Goal: Task Accomplishment & Management: Use online tool/utility

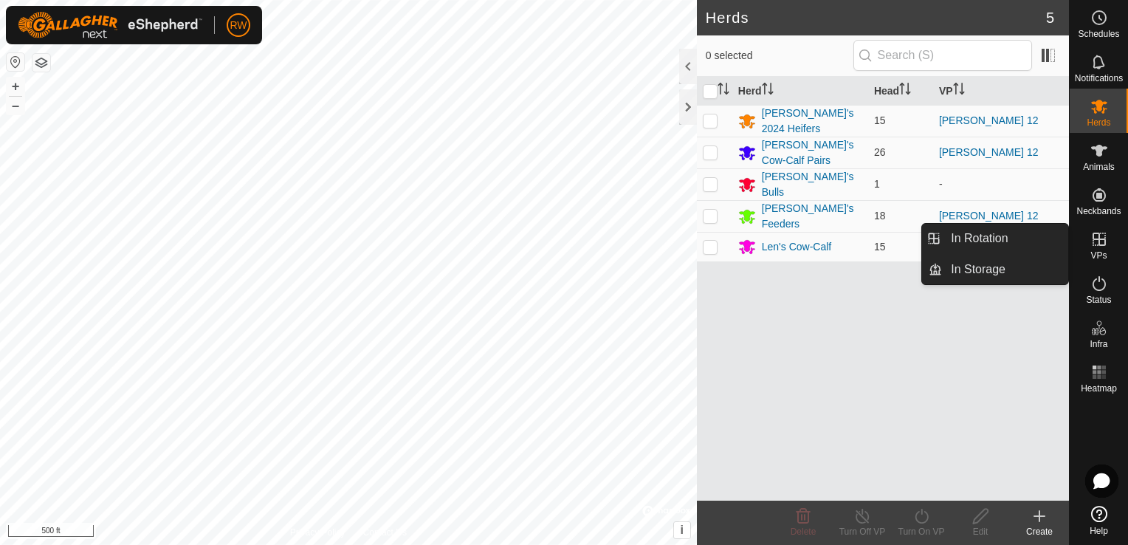
click at [1102, 237] on icon at bounding box center [1100, 239] width 18 height 18
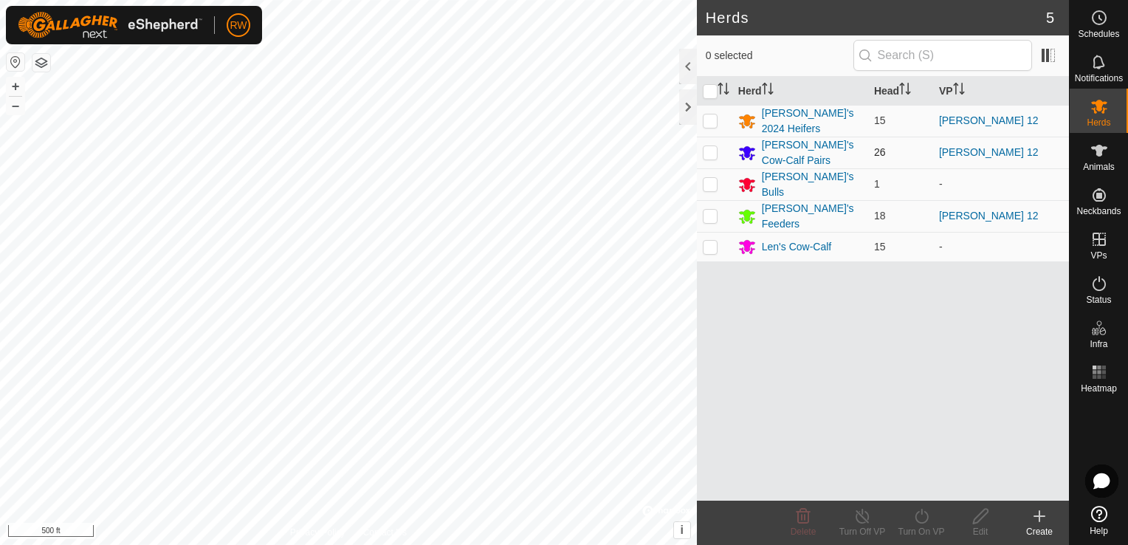
drag, startPoint x: 709, startPoint y: 123, endPoint x: 703, endPoint y: 140, distance: 18.0
click at [708, 123] on p-checkbox at bounding box center [710, 120] width 15 height 12
checkbox input "true"
click at [709, 150] on p-checkbox at bounding box center [710, 152] width 15 height 12
checkbox input "true"
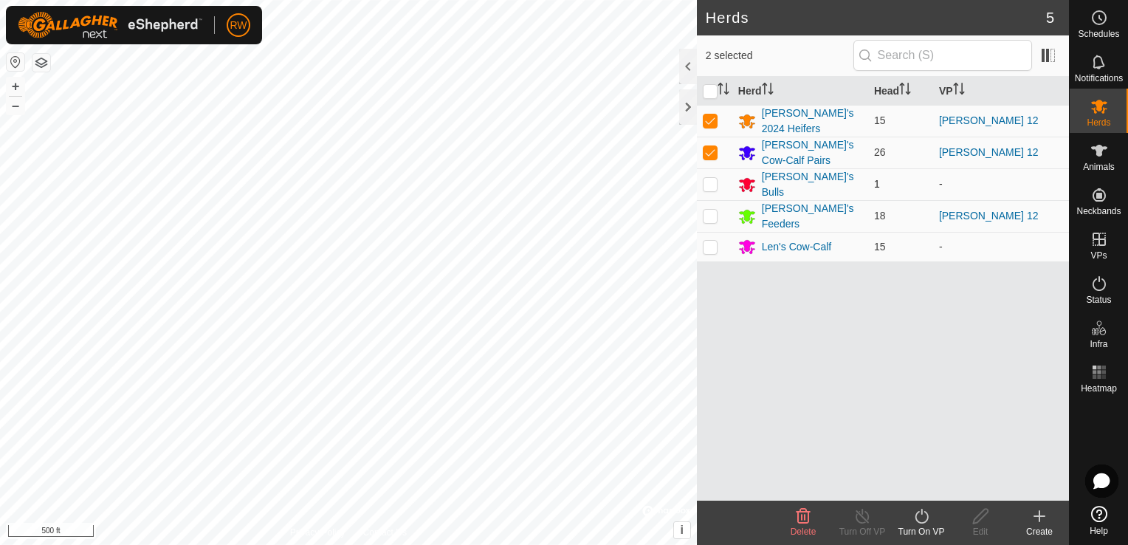
click at [707, 178] on p-checkbox at bounding box center [710, 184] width 15 height 12
checkbox input "true"
click at [706, 210] on p-checkbox at bounding box center [710, 216] width 15 height 12
checkbox input "true"
click at [717, 244] on td at bounding box center [714, 247] width 35 height 30
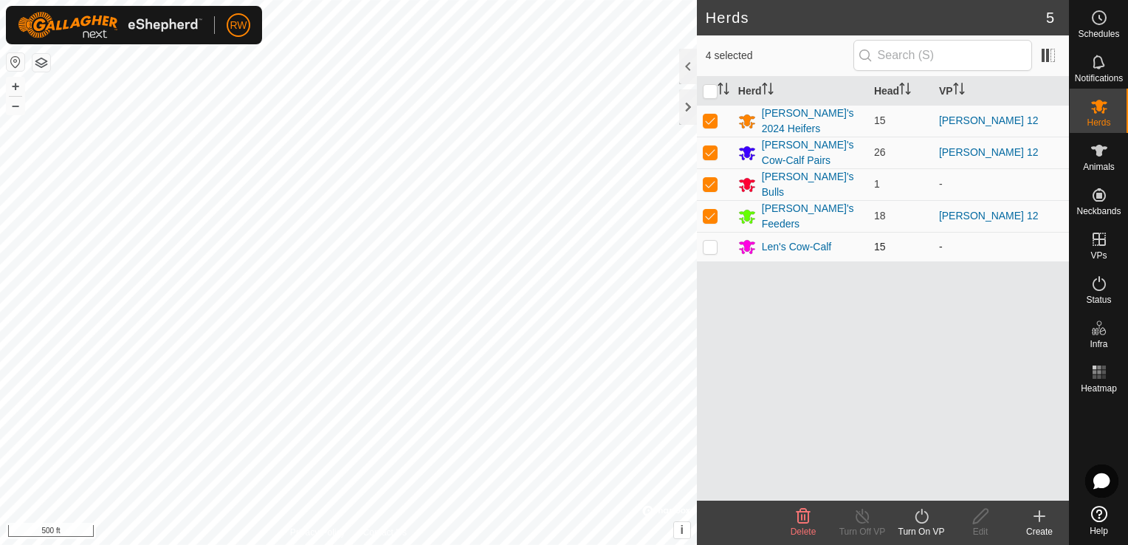
checkbox input "true"
click at [915, 511] on icon at bounding box center [922, 516] width 18 height 18
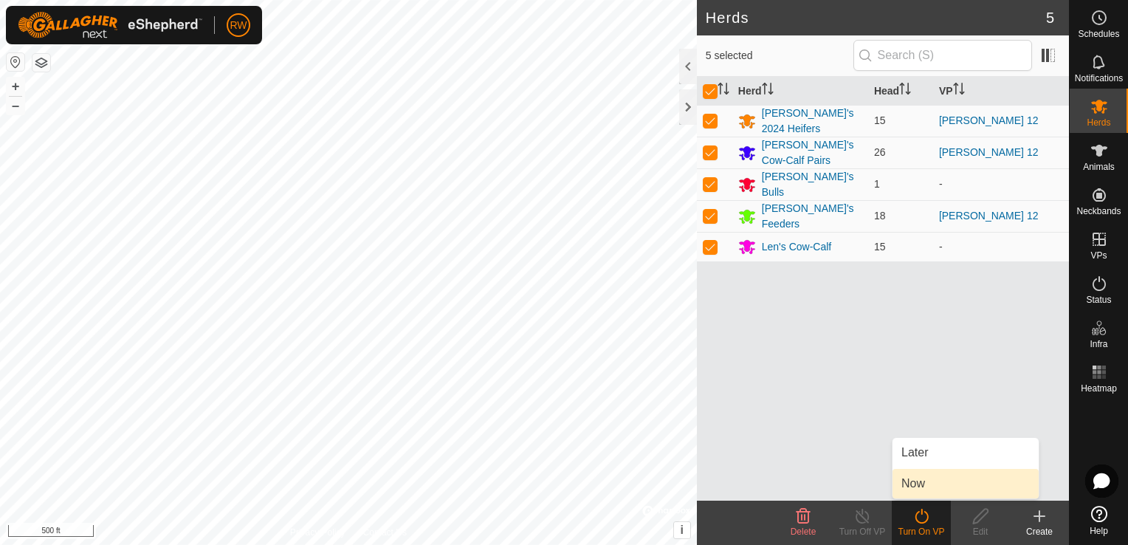
click at [939, 480] on link "Now" at bounding box center [966, 484] width 146 height 30
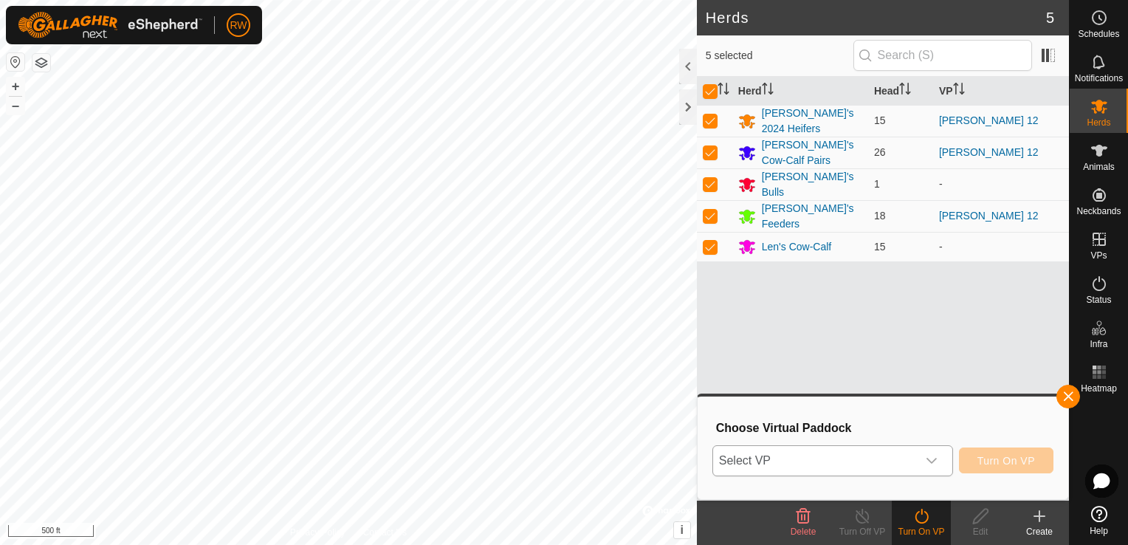
click at [936, 462] on icon "dropdown trigger" at bounding box center [932, 461] width 10 height 6
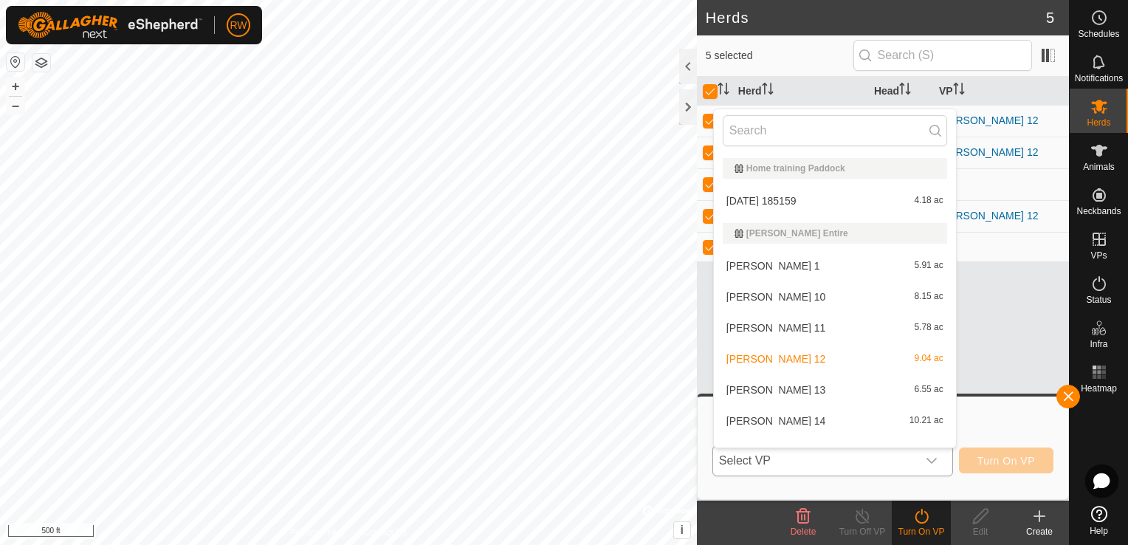
click at [780, 386] on div "Mooney 13 6.55 ac" at bounding box center [835, 390] width 225 height 18
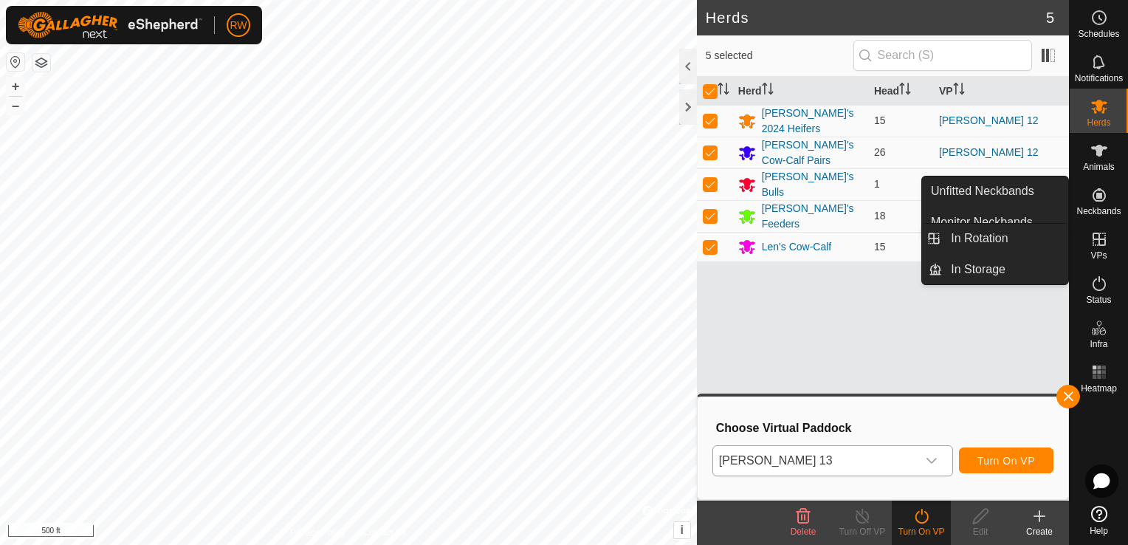
click at [1096, 235] on icon at bounding box center [1100, 239] width 18 height 18
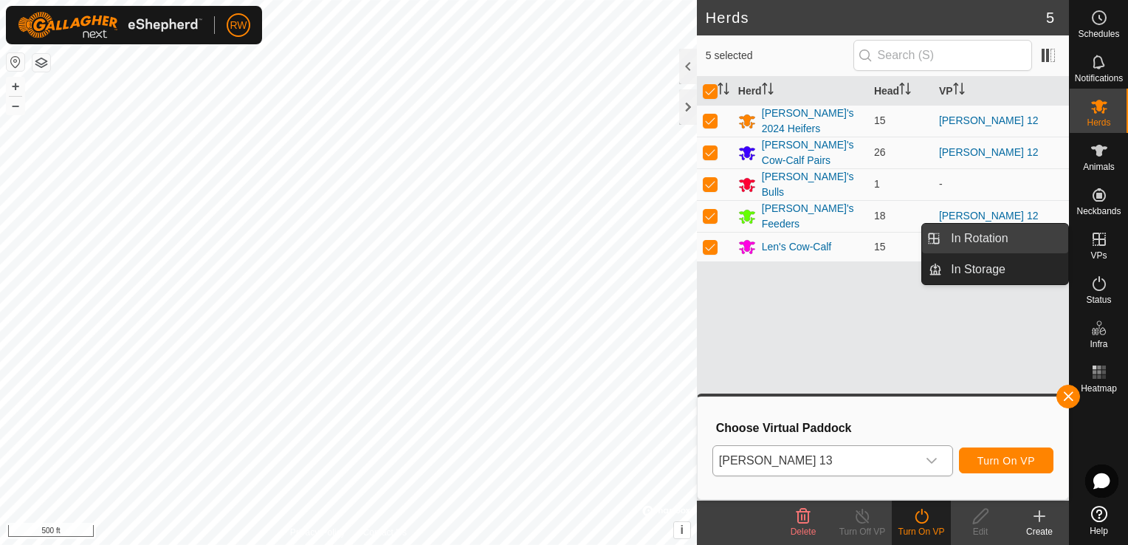
click at [1020, 233] on link "In Rotation" at bounding box center [1005, 239] width 126 height 30
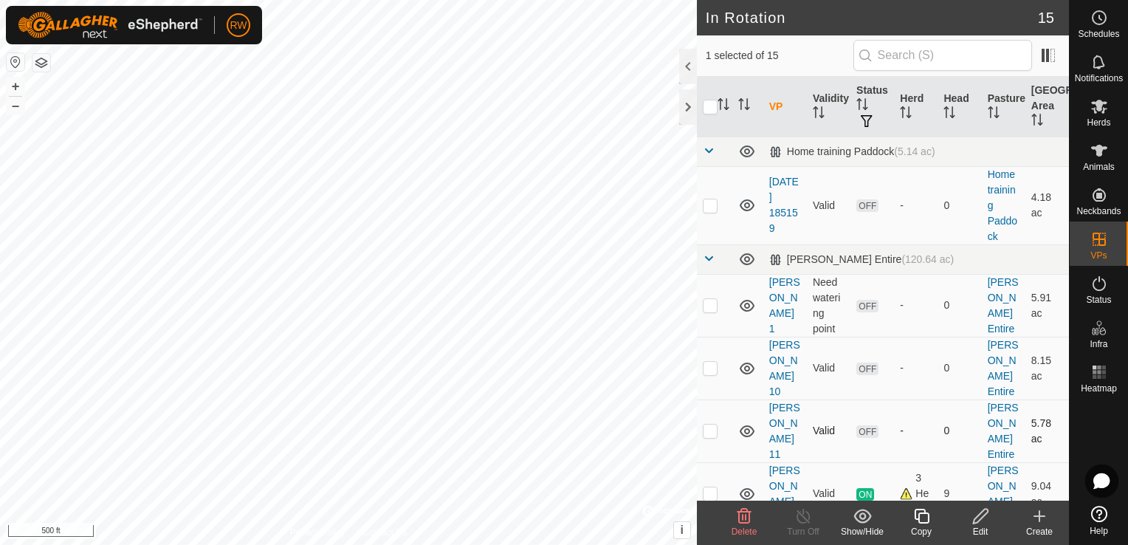
scroll to position [148, 0]
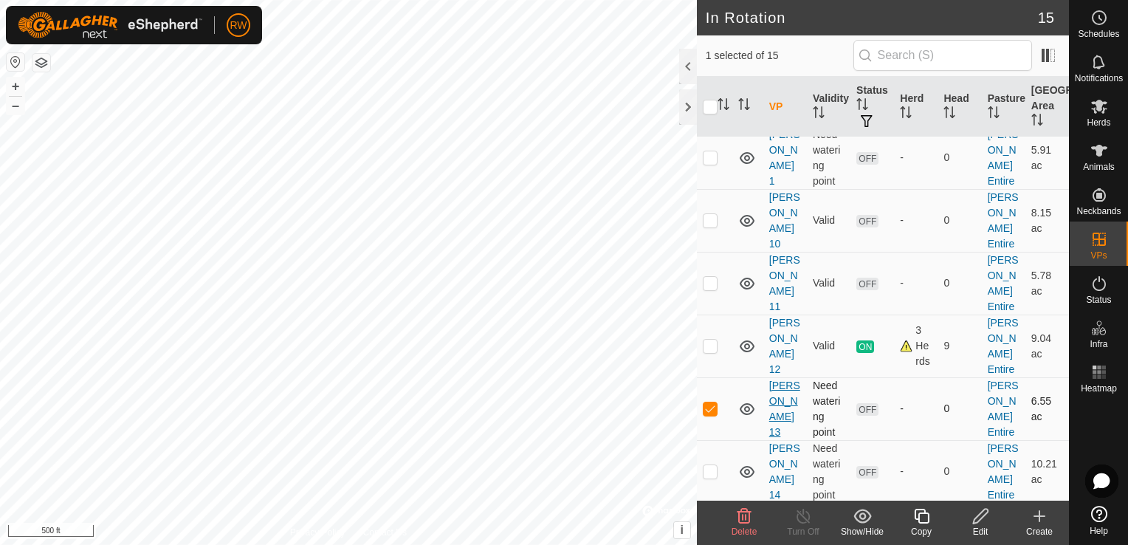
click at [786, 380] on link "[PERSON_NAME] 13" at bounding box center [785, 409] width 31 height 58
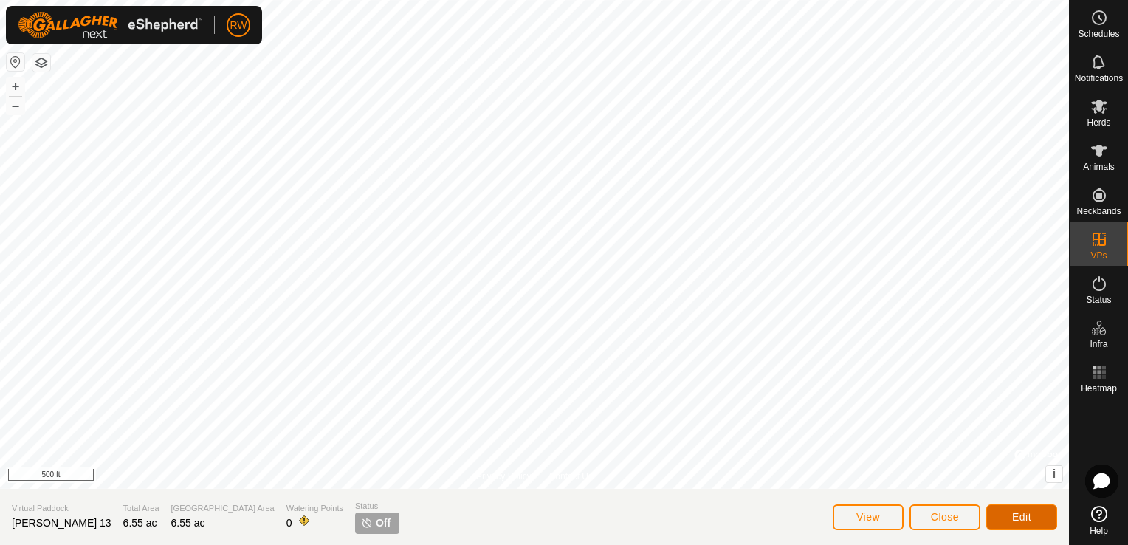
click at [1030, 518] on span "Edit" at bounding box center [1022, 517] width 19 height 12
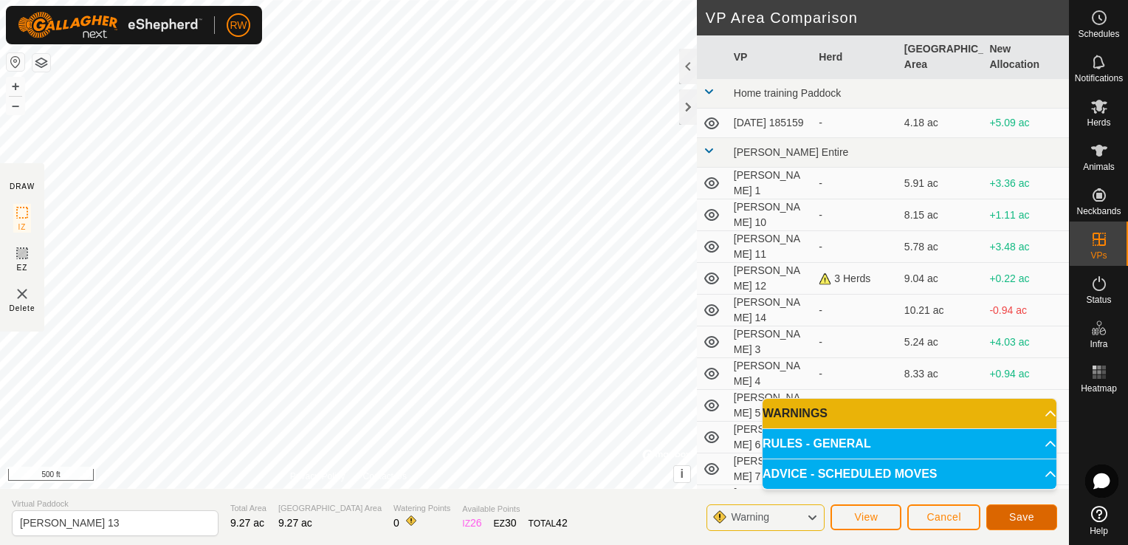
click at [1022, 513] on span "Save" at bounding box center [1022, 517] width 25 height 12
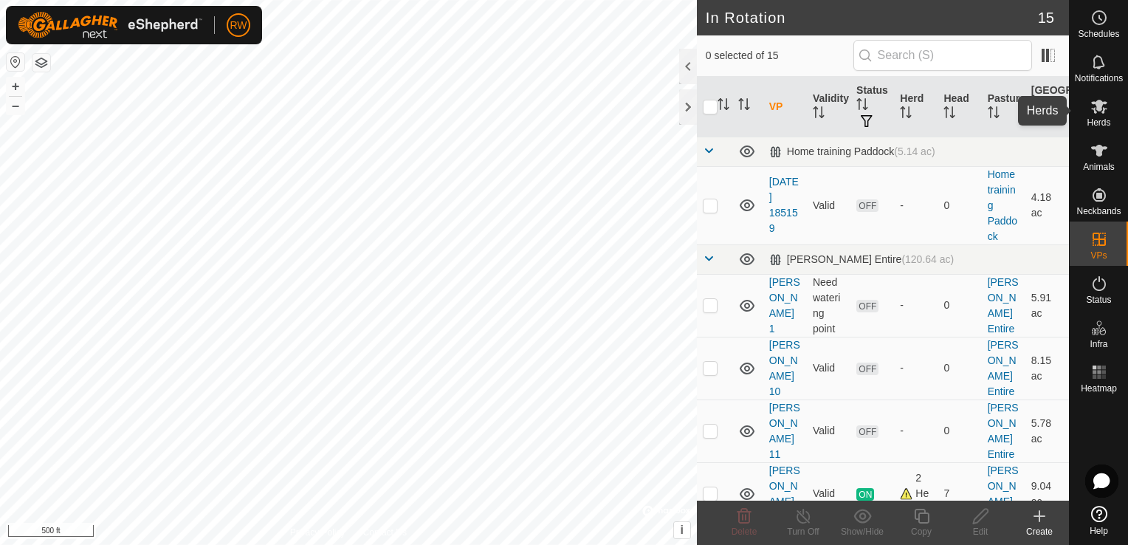
click at [1096, 107] on icon at bounding box center [1100, 106] width 18 height 18
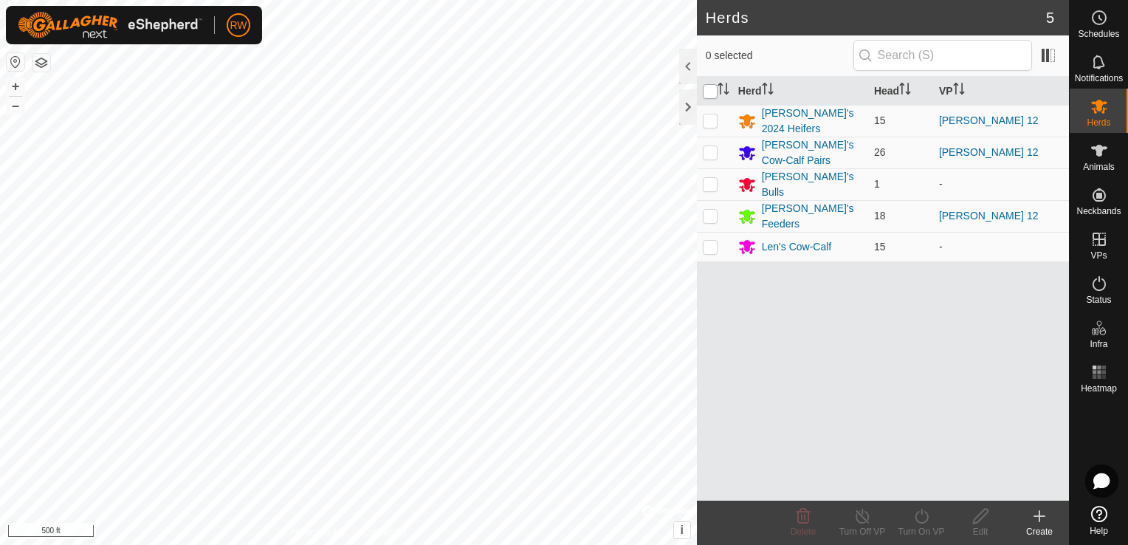
click at [712, 92] on input "checkbox" at bounding box center [710, 91] width 15 height 15
checkbox input "true"
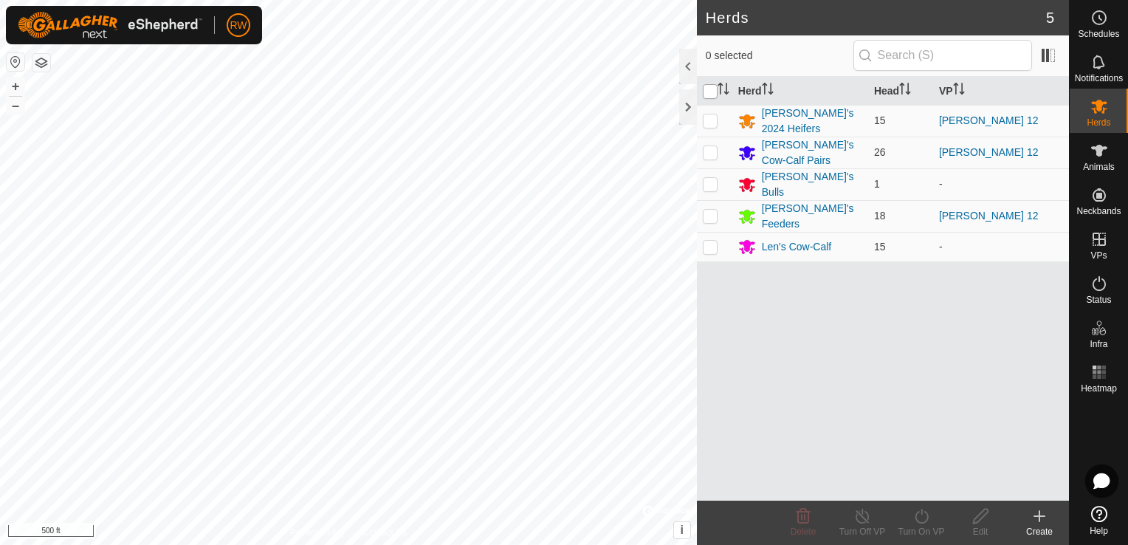
checkbox input "true"
click at [916, 513] on icon at bounding box center [922, 516] width 18 height 18
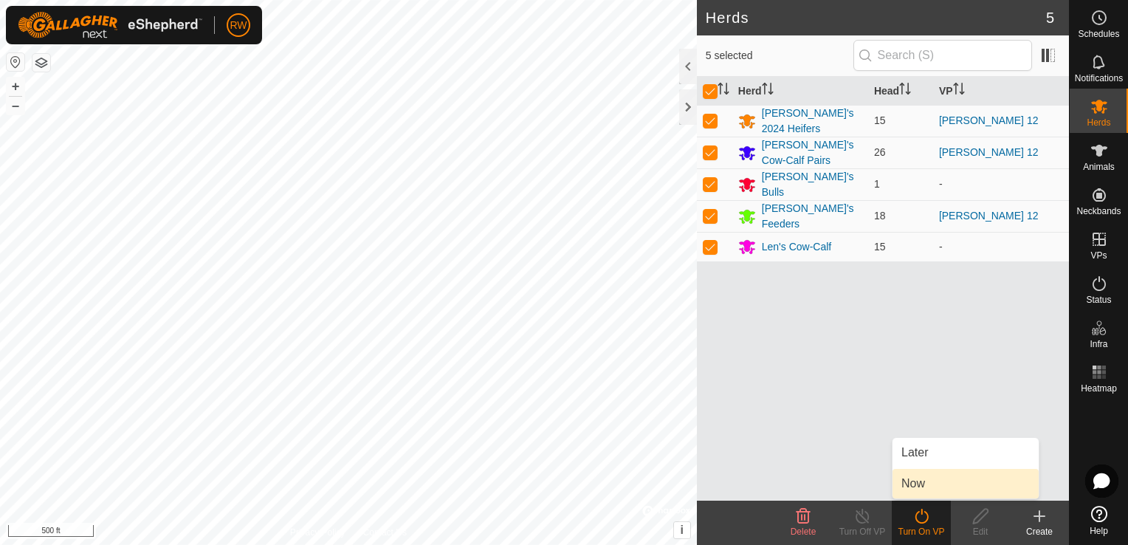
click at [928, 483] on link "Now" at bounding box center [966, 484] width 146 height 30
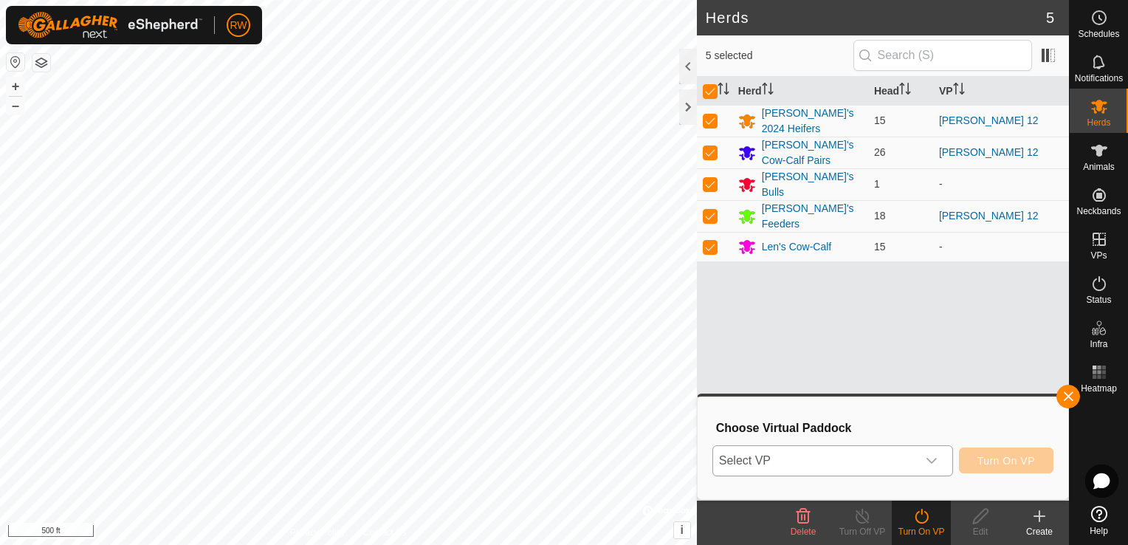
click at [938, 465] on icon "dropdown trigger" at bounding box center [932, 461] width 12 height 12
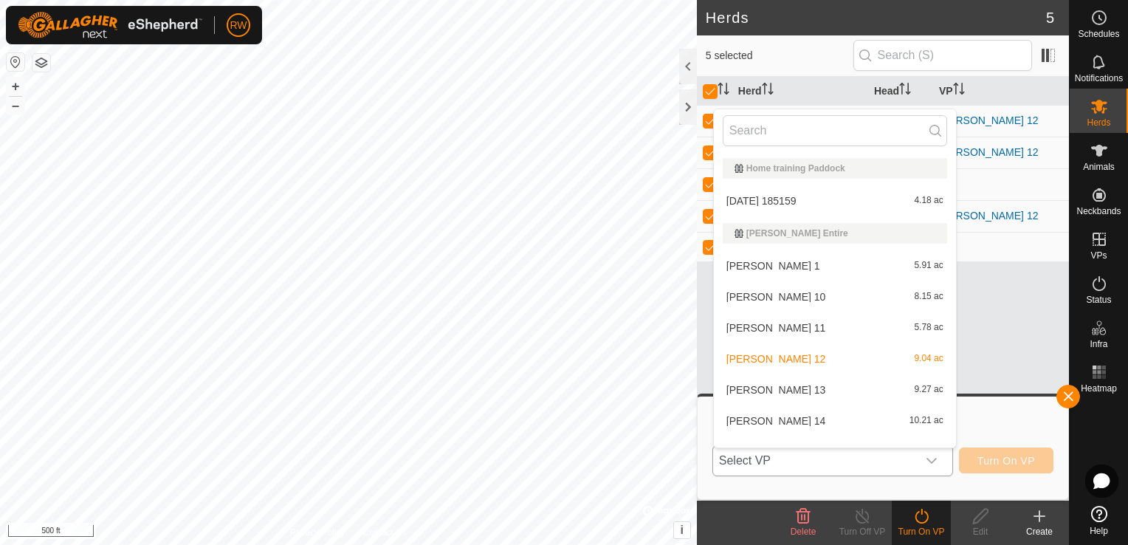
scroll to position [19, 0]
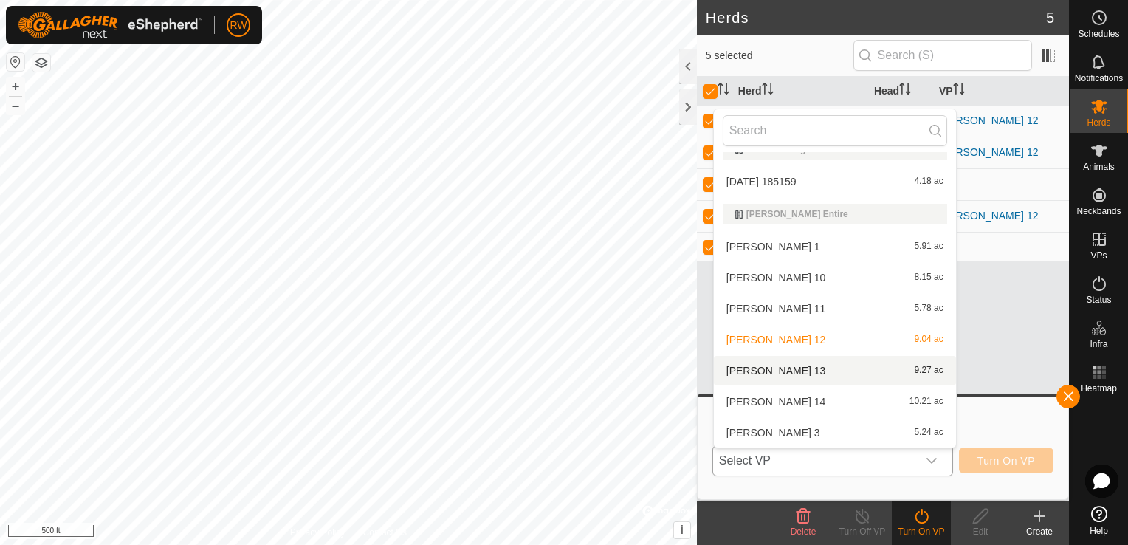
click at [773, 368] on li "Mooney 13 9.27 ac" at bounding box center [835, 371] width 242 height 30
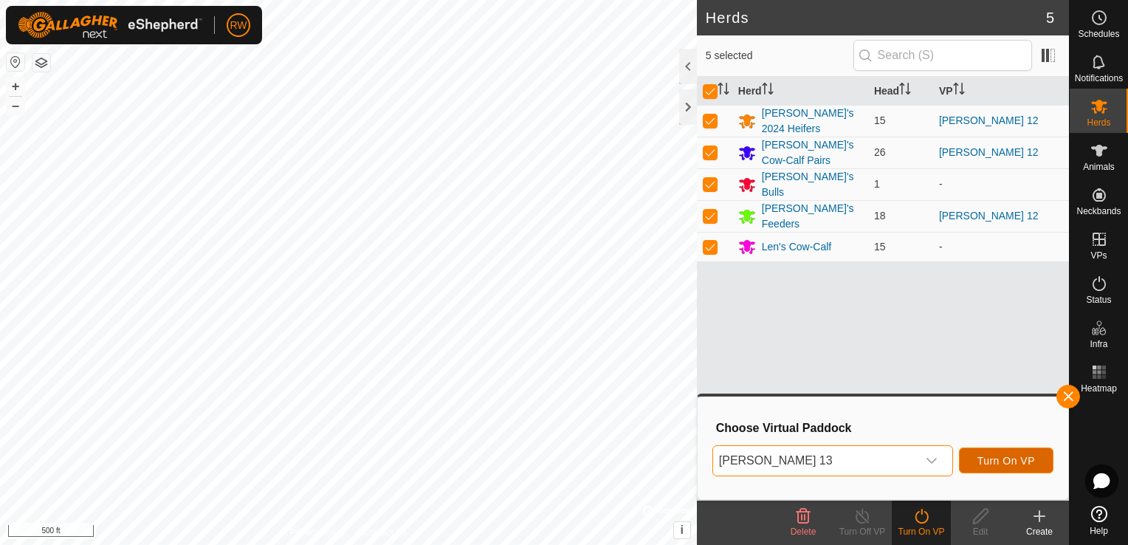
click at [1013, 460] on span "Turn On VP" at bounding box center [1007, 461] width 58 height 12
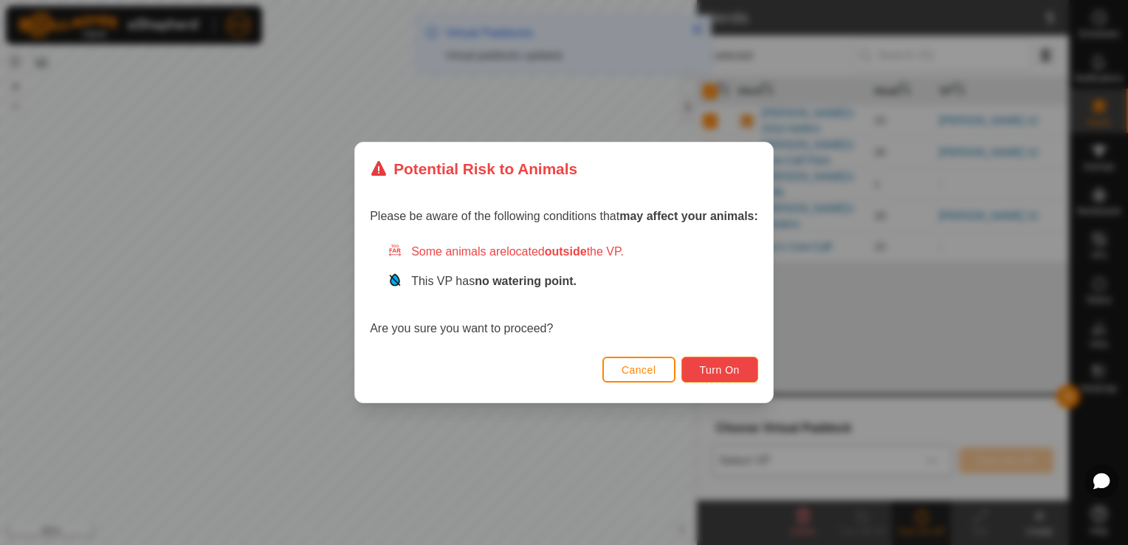
click at [732, 371] on span "Turn On" at bounding box center [720, 370] width 40 height 12
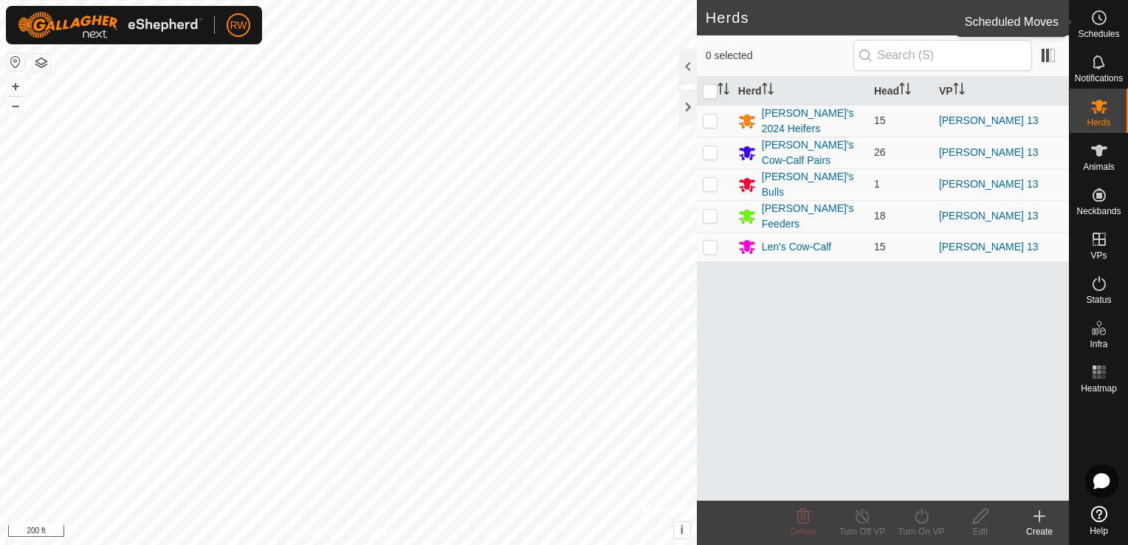
click at [1098, 26] on icon at bounding box center [1100, 18] width 18 height 18
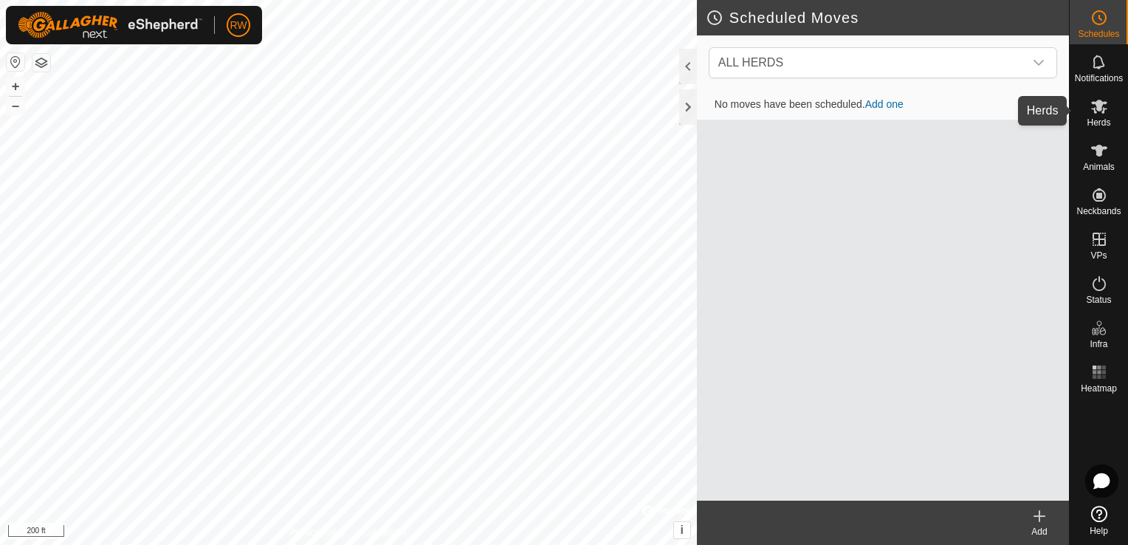
click at [1096, 100] on icon at bounding box center [1100, 106] width 18 height 18
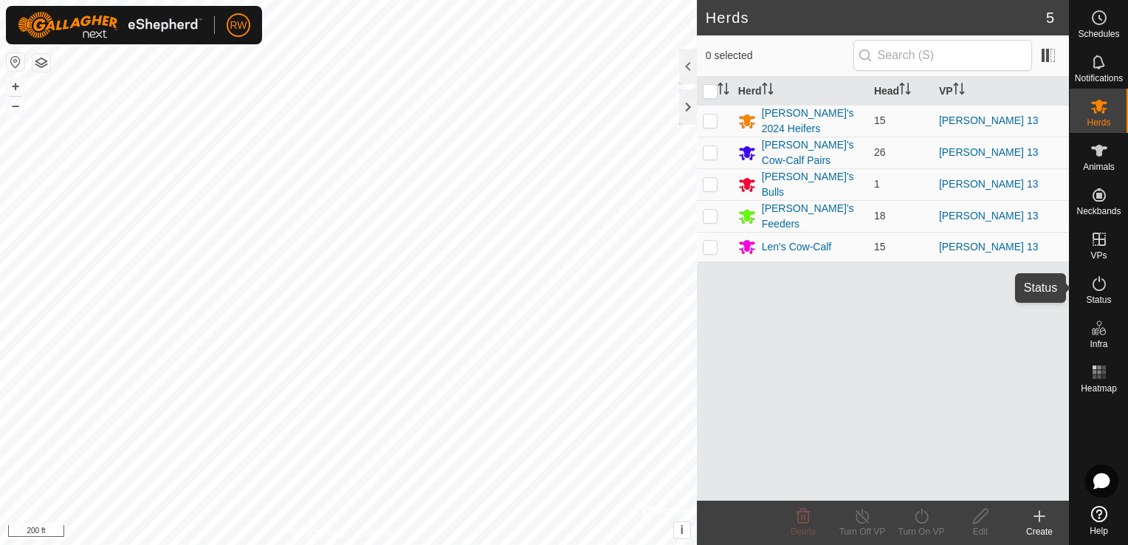
click at [1095, 282] on icon at bounding box center [1100, 284] width 18 height 18
